Goal: Browse casually: Explore the website without a specific task or goal

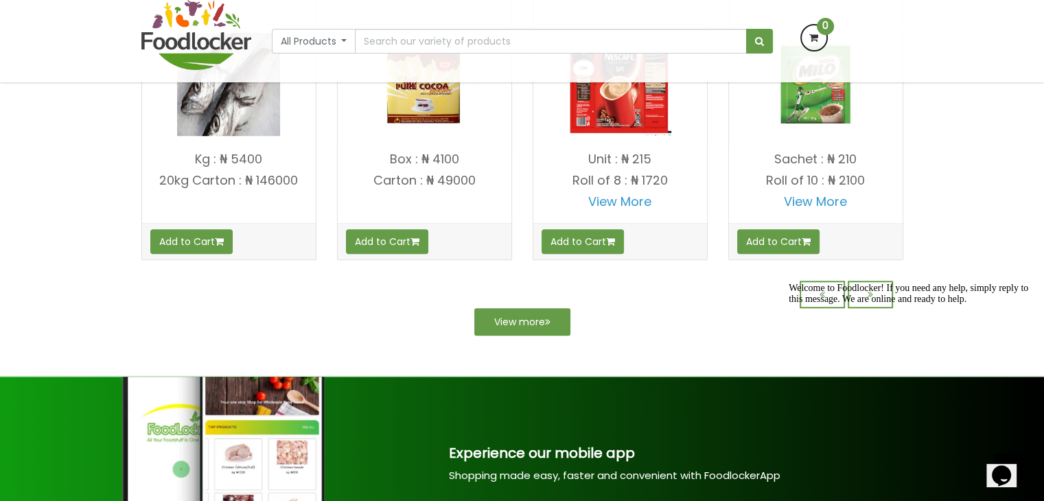
scroll to position [1233, 0]
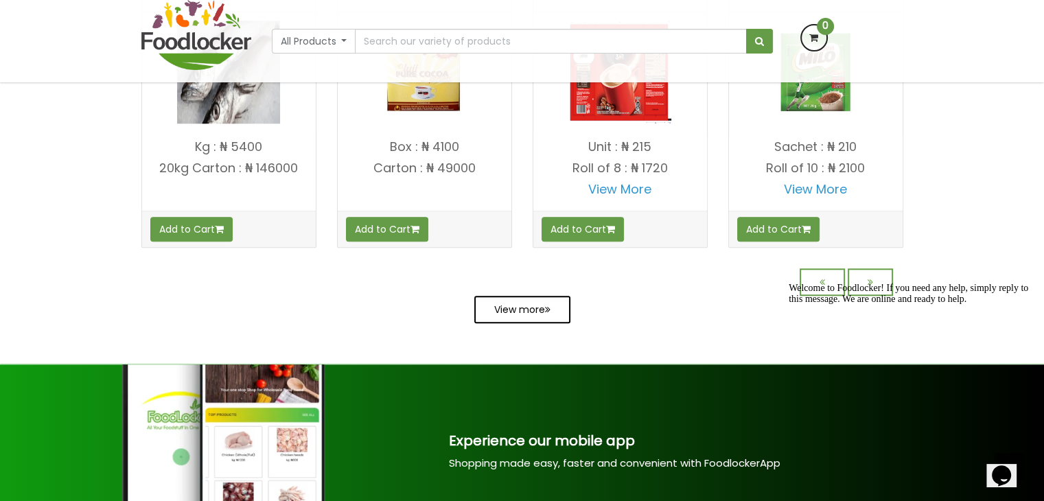
click at [524, 319] on link "View more" at bounding box center [522, 309] width 96 height 27
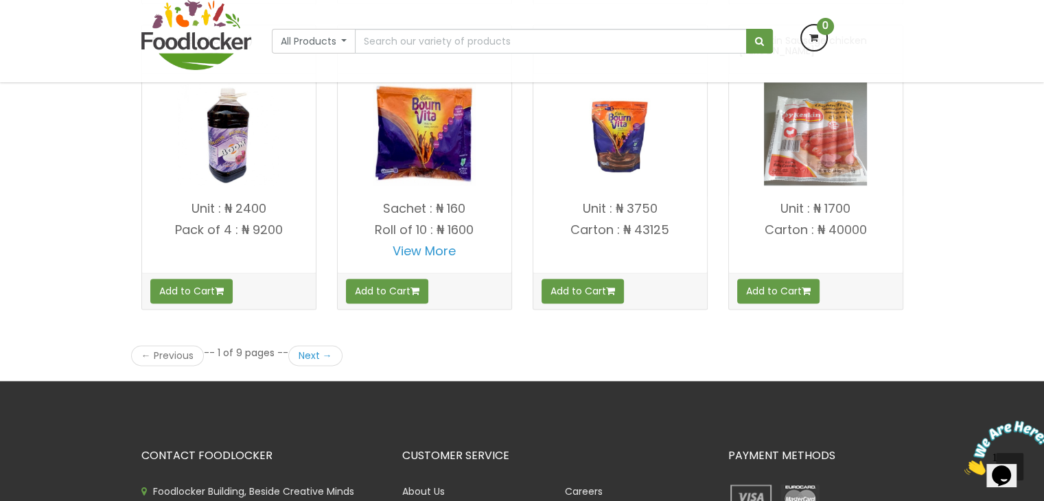
scroll to position [1857, 0]
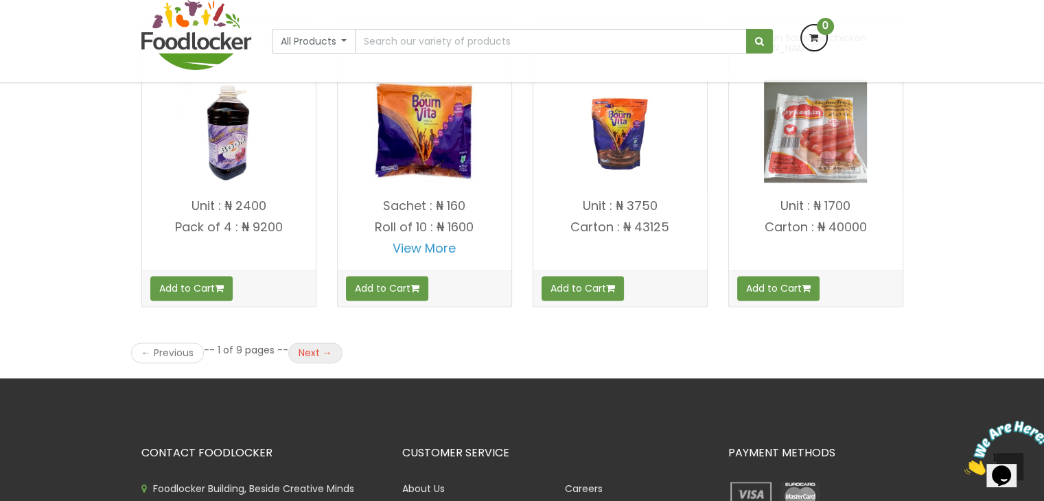
click at [321, 348] on link "Next →" at bounding box center [315, 353] width 54 height 21
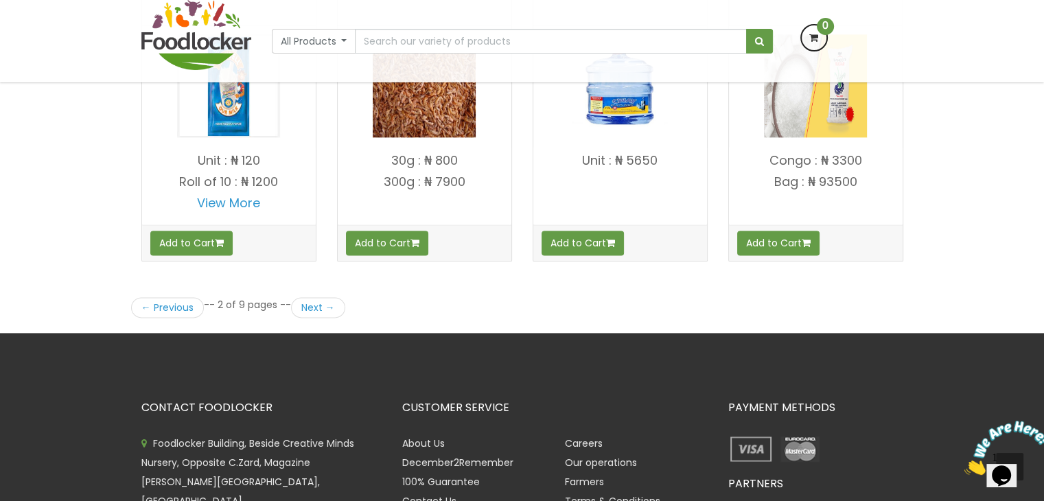
scroll to position [1903, 0]
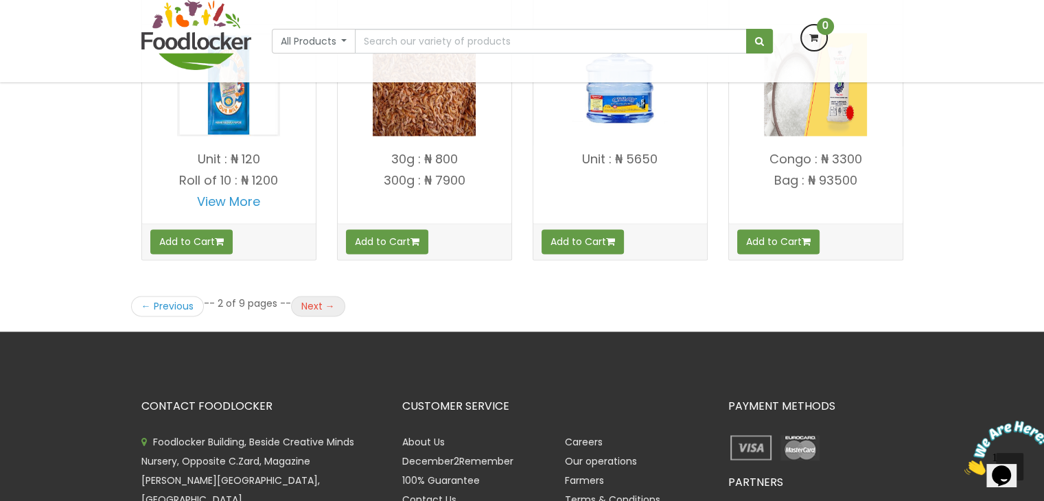
click at [293, 315] on link "Next →" at bounding box center [318, 306] width 54 height 21
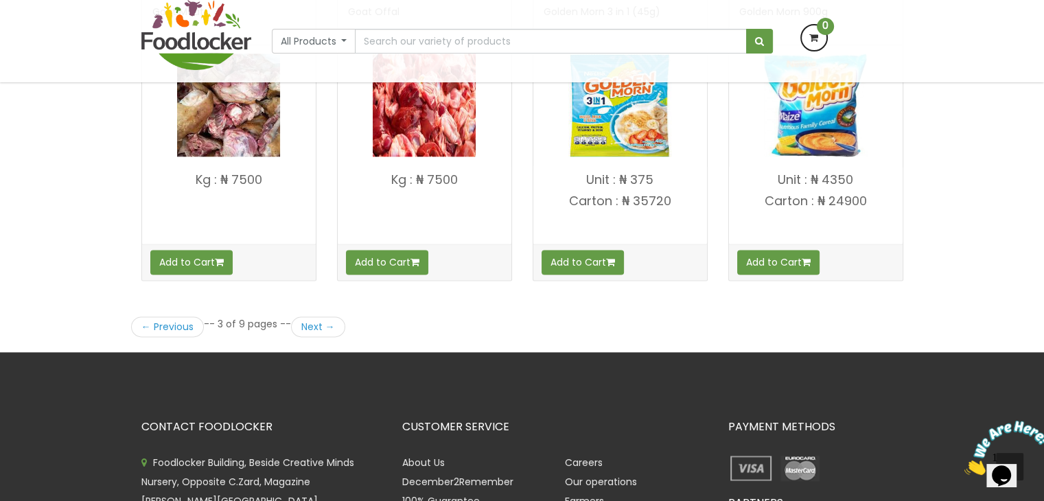
scroll to position [1887, 0]
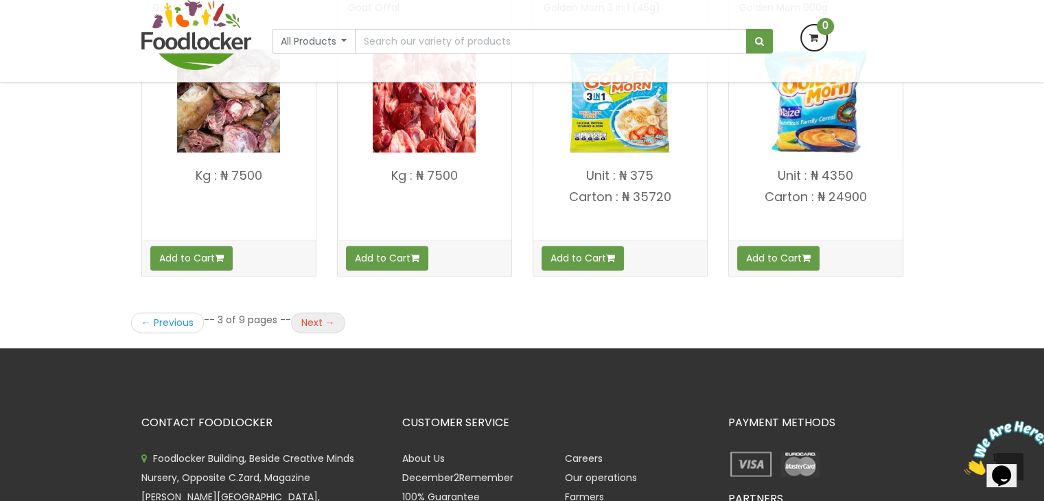
click at [304, 314] on link "Next →" at bounding box center [318, 322] width 54 height 21
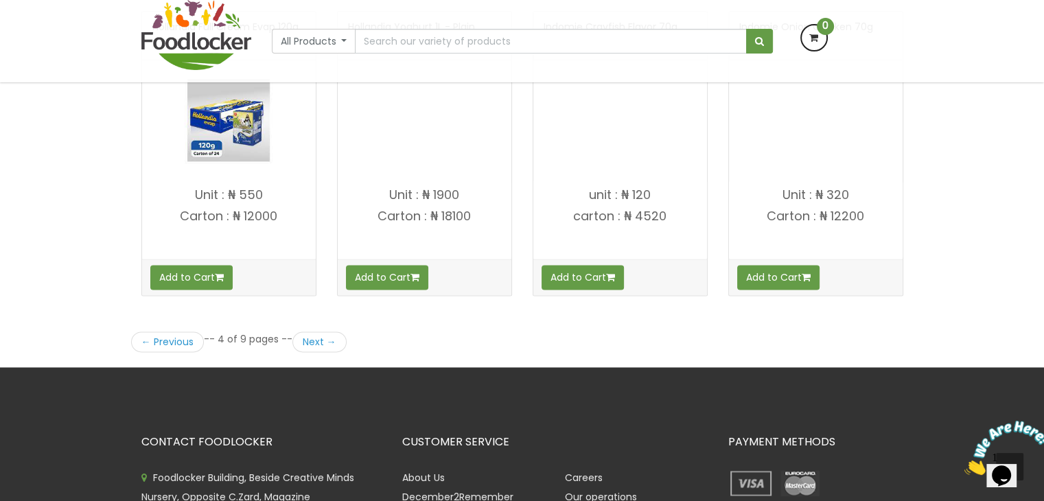
scroll to position [1866, 0]
